Goal: Task Accomplishment & Management: Manage account settings

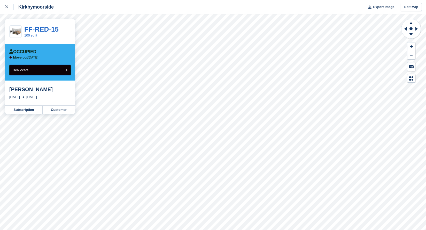
click at [50, 69] on button "Deallocate" at bounding box center [40, 70] width 62 height 11
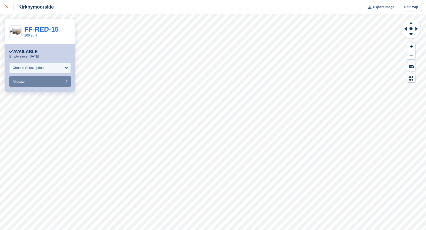
click at [10, 5] on div at bounding box center [9, 7] width 9 height 6
